Goal: Check status: Check status

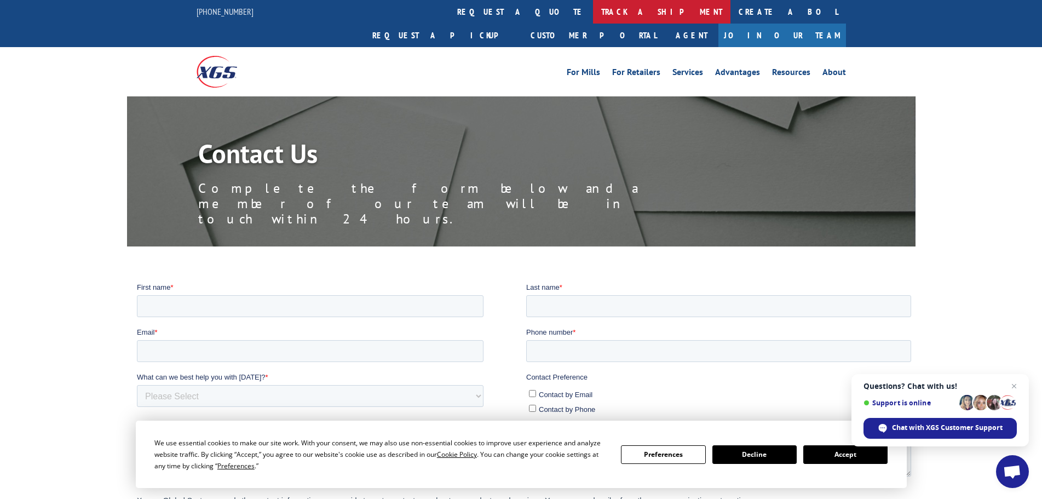
click at [593, 8] on link "track a shipment" at bounding box center [661, 12] width 137 height 24
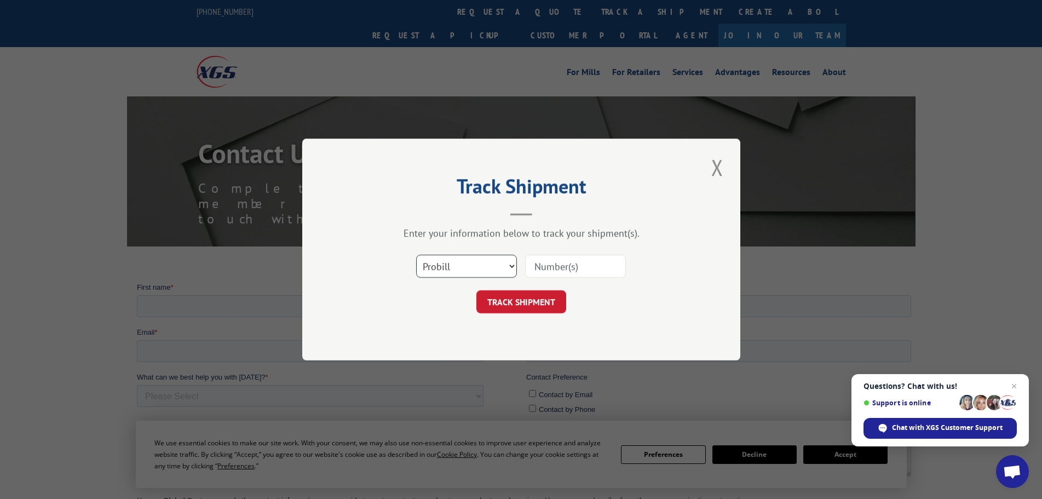
click at [468, 267] on select "Select category... Probill BOL PO" at bounding box center [466, 266] width 101 height 23
select select "bol"
click at [416, 255] on select "Select category... Probill BOL PO" at bounding box center [466, 266] width 101 height 23
click at [556, 264] on input at bounding box center [575, 266] width 101 height 23
type input "4794212"
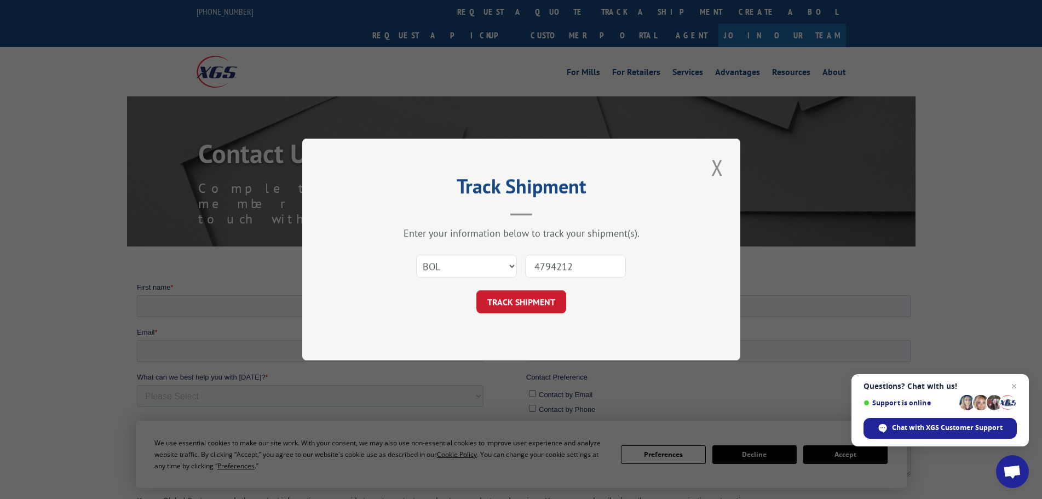
click at [513, 304] on button "TRACK SHIPMENT" at bounding box center [521, 301] width 90 height 23
